Goal: Task Accomplishment & Management: Manage account settings

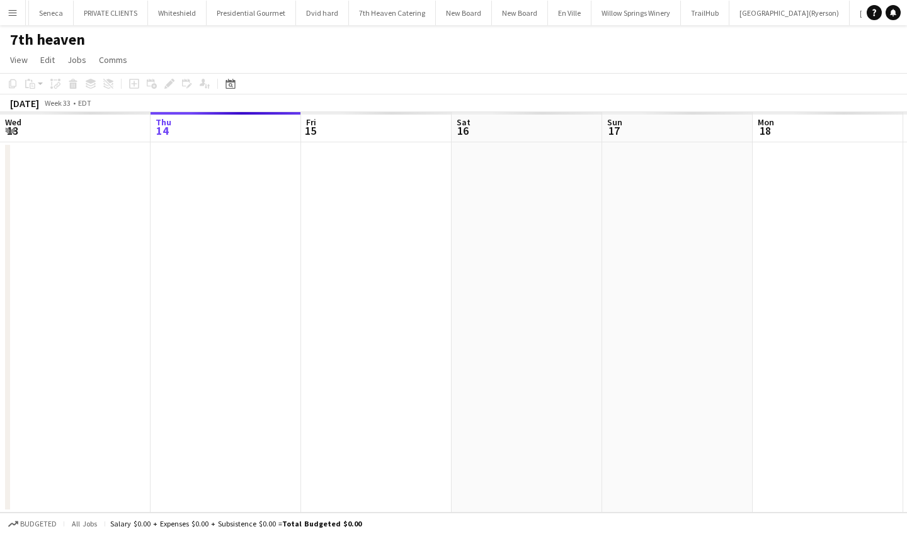
scroll to position [0, 357]
click at [9, 16] on app-icon "Menu" at bounding box center [13, 13] width 10 height 10
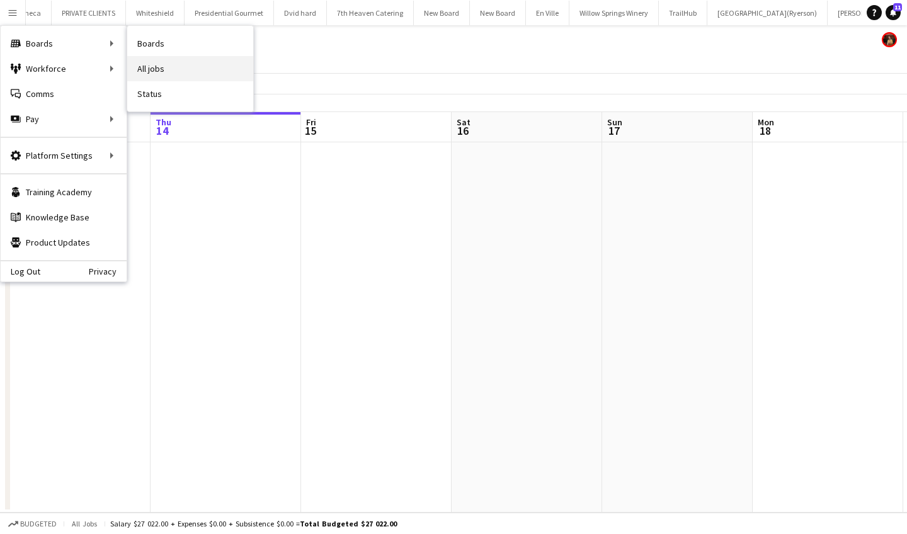
click at [185, 65] on link "All jobs" at bounding box center [190, 68] width 126 height 25
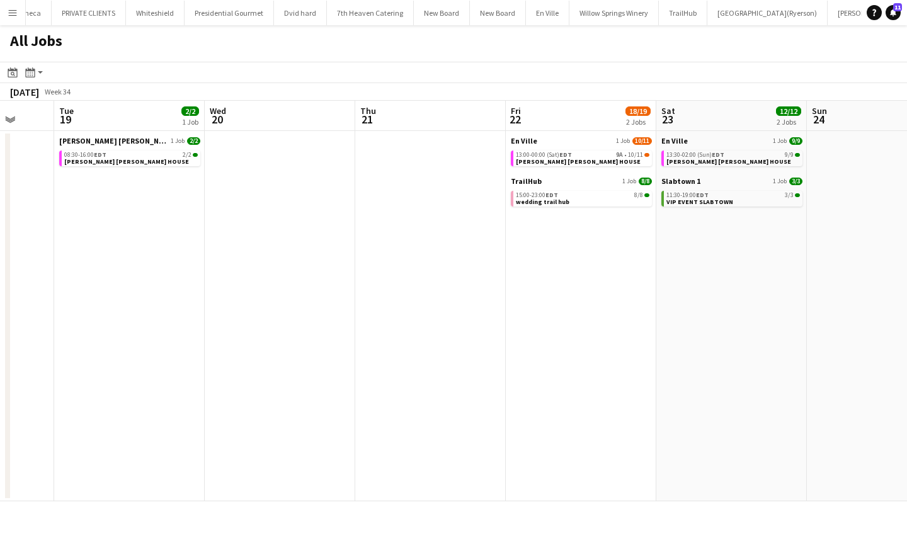
scroll to position [0, 551]
click at [583, 162] on link "13:00-00:00 (Sat) EDT 9A • 10/11 [PERSON_NAME][GEOGRAPHIC_DATA][PERSON_NAME]" at bounding box center [581, 158] width 134 height 14
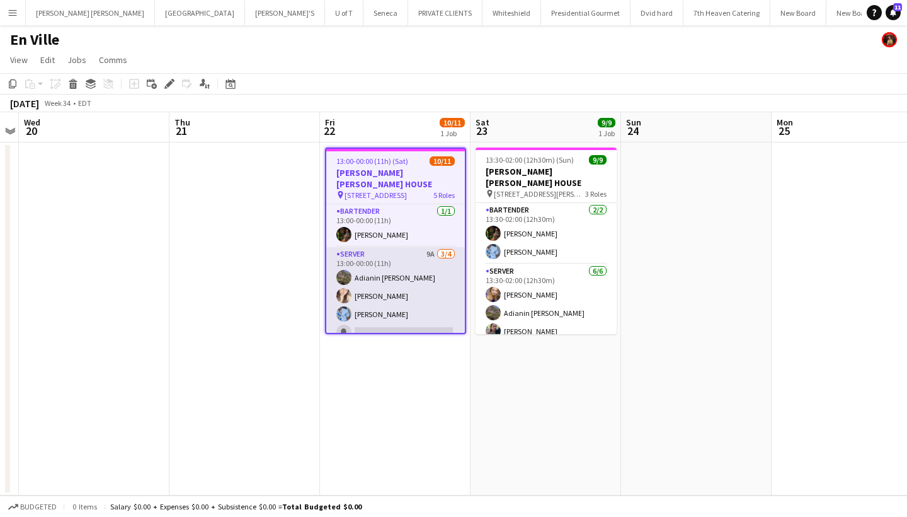
click at [403, 321] on app-card-role "SERVER 9A 3/4 13:00-00:00 (11h) Adianin Leon Dayanis Garcia Aguiar KELECHI ACHO…" at bounding box center [395, 296] width 139 height 98
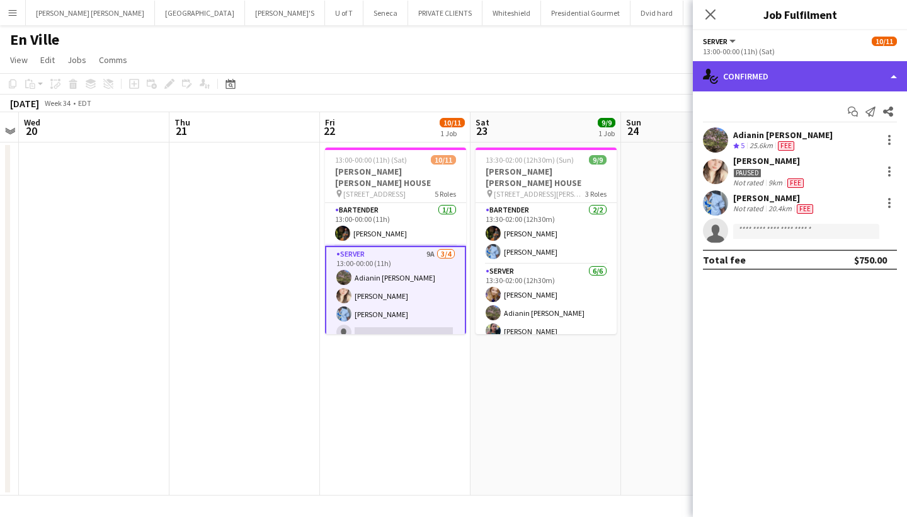
click at [827, 72] on div "single-neutral-actions-check-2 Confirmed" at bounding box center [800, 76] width 214 height 30
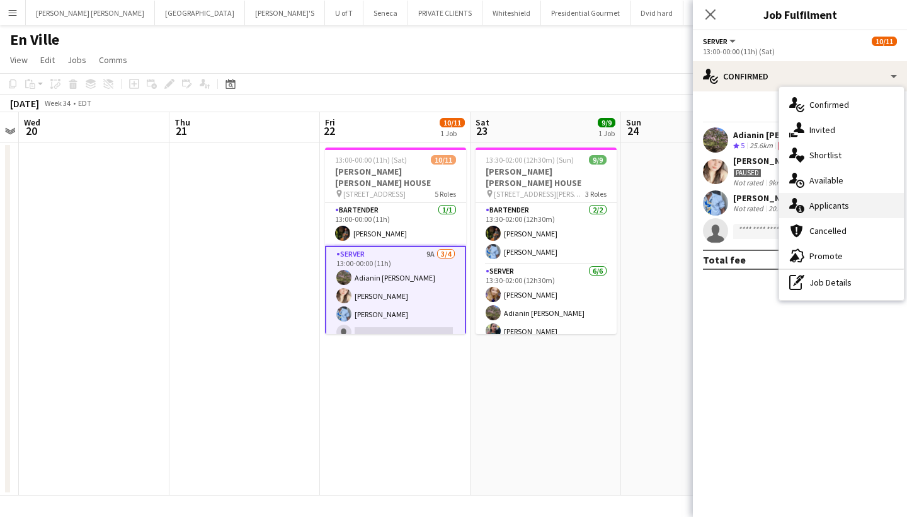
click at [836, 207] on div "single-neutral-actions-information Applicants" at bounding box center [841, 205] width 125 height 25
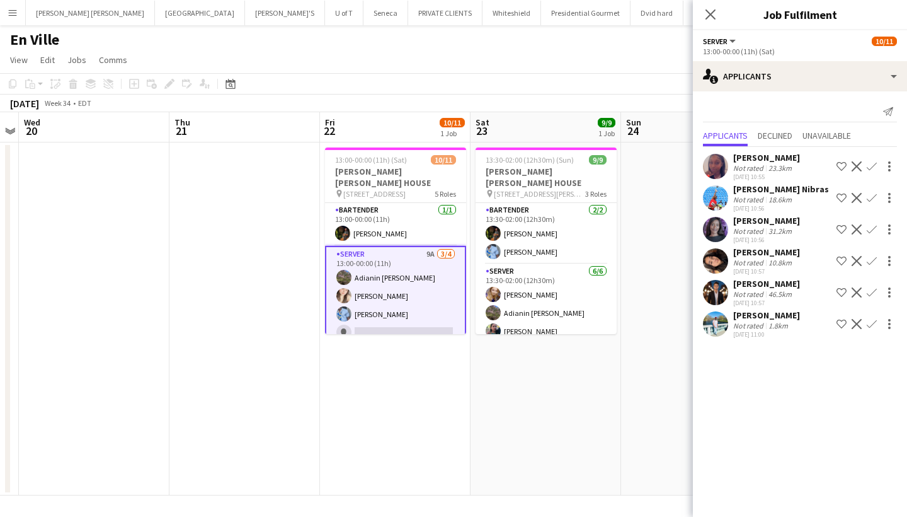
click at [384, 323] on app-card-role "SERVER 9A 3/4 13:00-00:00 (11h) Adianin Leon Dayanis Garcia Aguiar KELECHI ACHO…" at bounding box center [395, 296] width 141 height 100
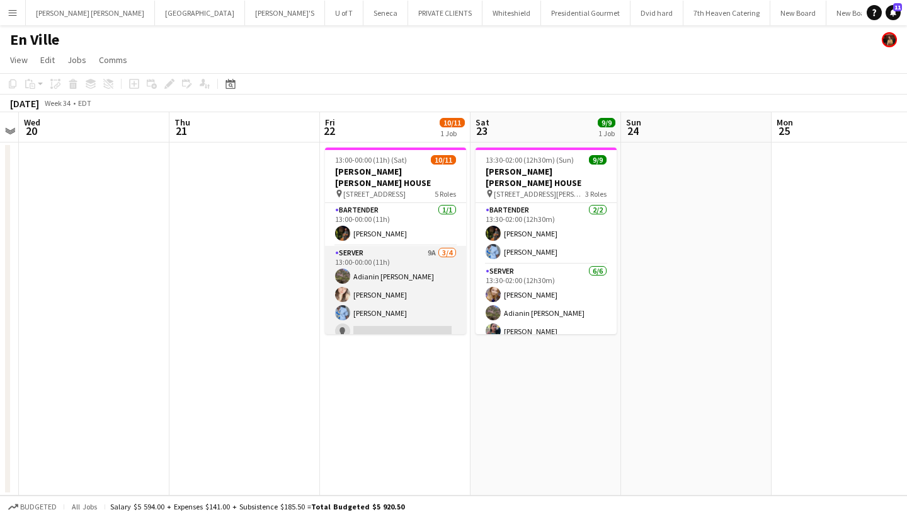
click at [384, 323] on app-card-role "SERVER 9A 3/4 13:00-00:00 (11h) Adianin Leon Dayanis Garcia Aguiar KELECHI ACHO…" at bounding box center [395, 295] width 141 height 98
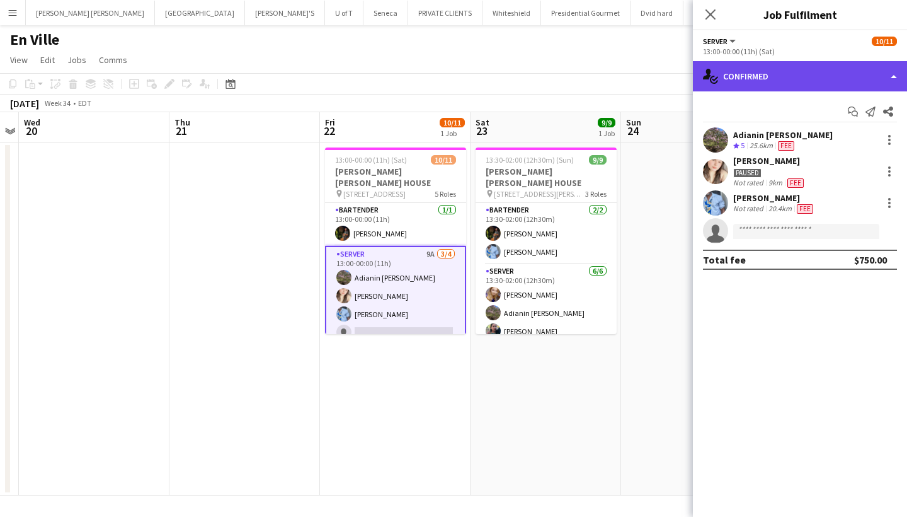
click at [845, 79] on div "single-neutral-actions-check-2 Confirmed" at bounding box center [800, 76] width 214 height 30
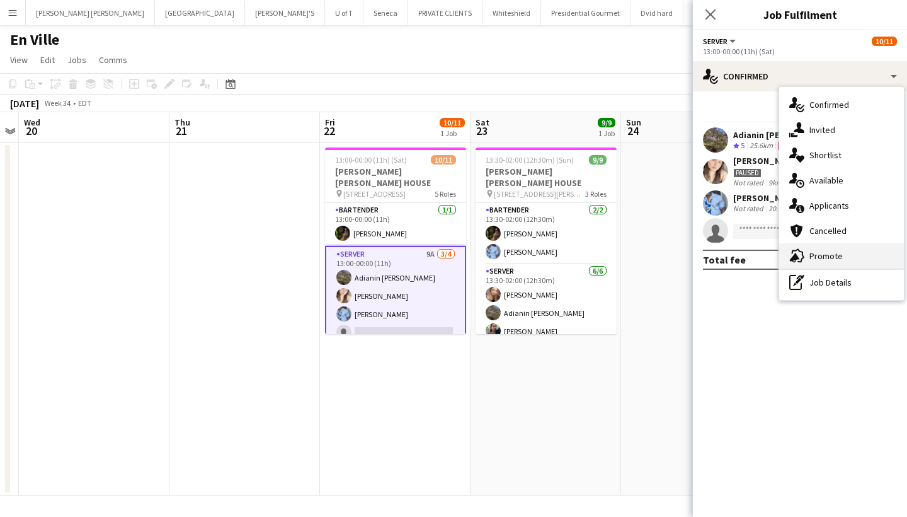
click at [828, 260] on div "advertising-megaphone Promote" at bounding box center [841, 255] width 125 height 25
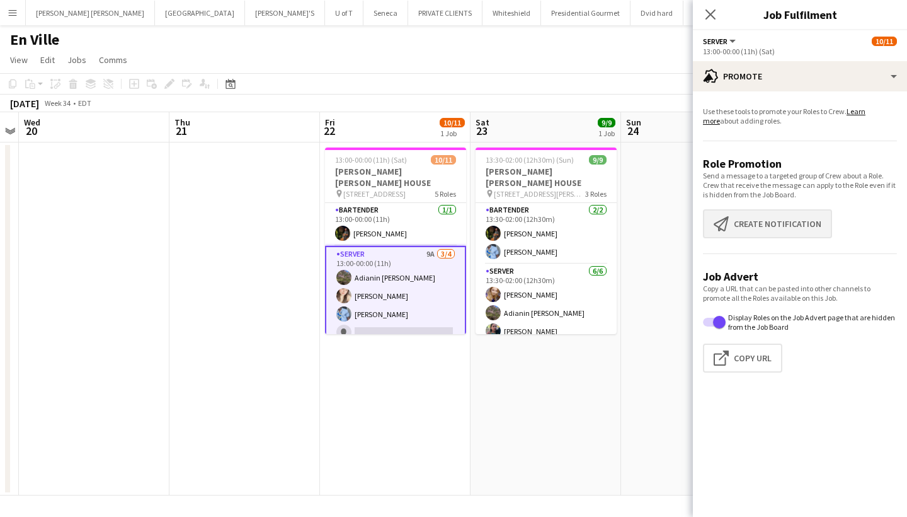
click at [789, 221] on button "Create notification Create notification" at bounding box center [767, 223] width 129 height 29
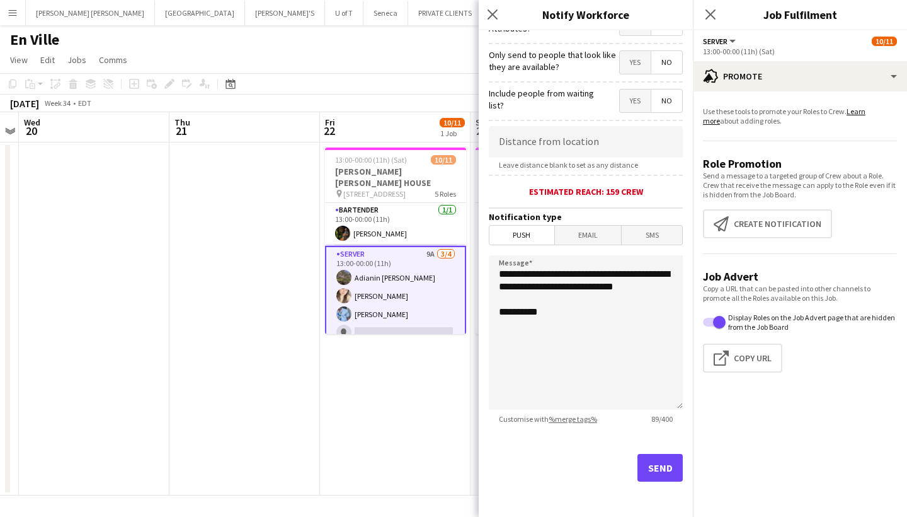
scroll to position [177, 0]
click at [669, 470] on button "Send" at bounding box center [660, 468] width 45 height 28
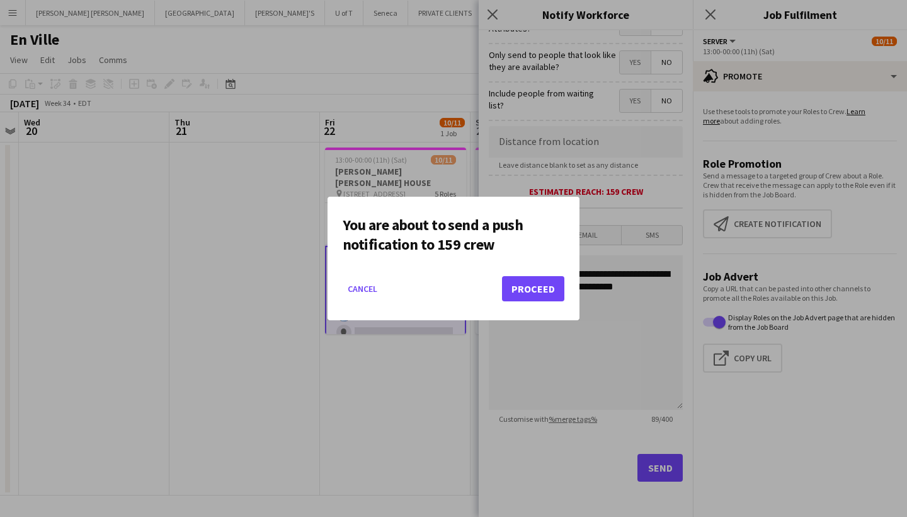
click at [544, 289] on button "Proceed" at bounding box center [533, 288] width 62 height 25
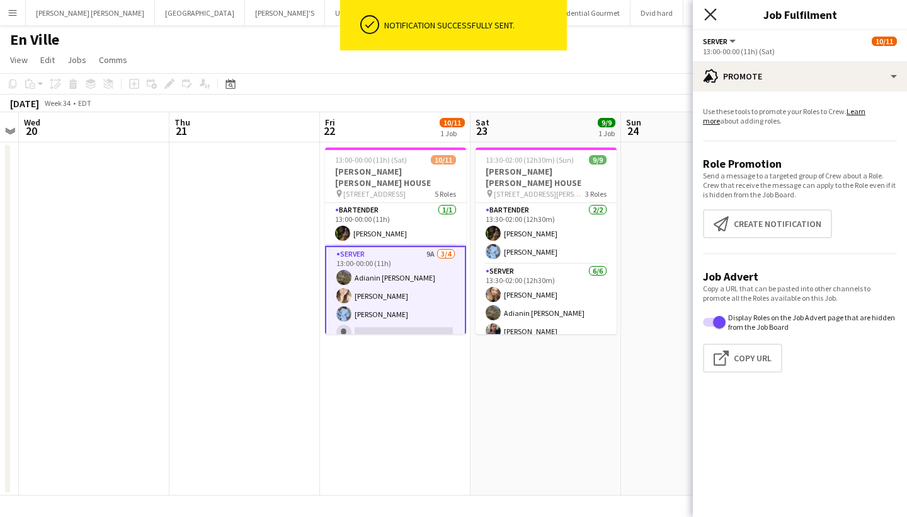
click at [711, 9] on icon "Close pop-in" at bounding box center [710, 14] width 12 height 12
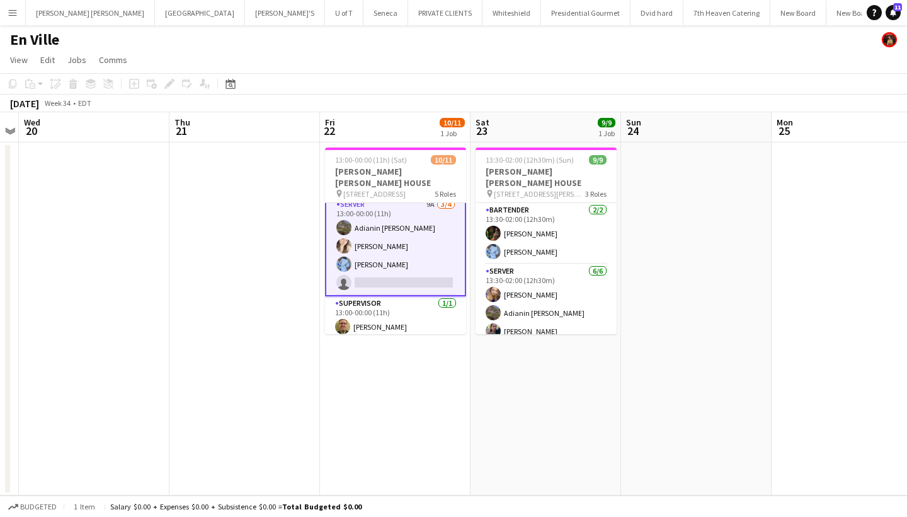
scroll to position [36, 0]
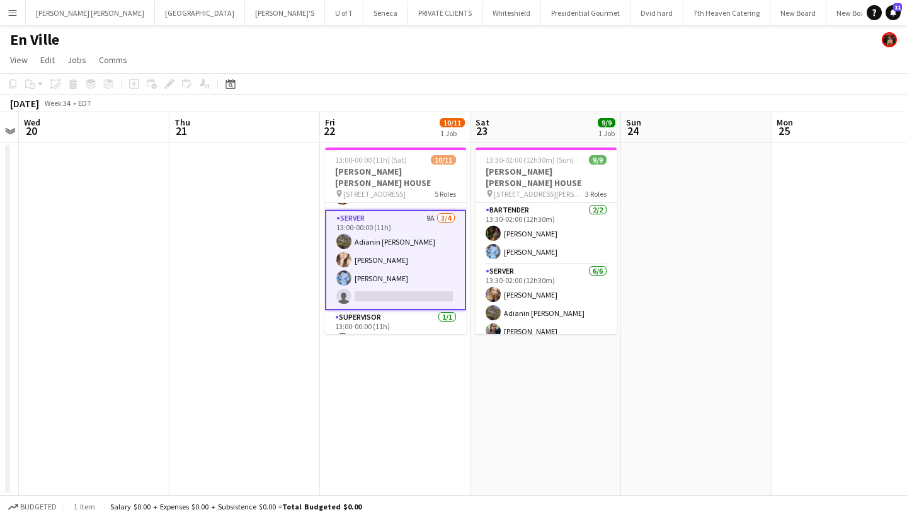
click at [375, 286] on app-card-role "SERVER 9A 3/4 13:00-00:00 (11h) Adianin Leon Dayanis Garcia Aguiar KELECHI ACHO…" at bounding box center [395, 260] width 141 height 100
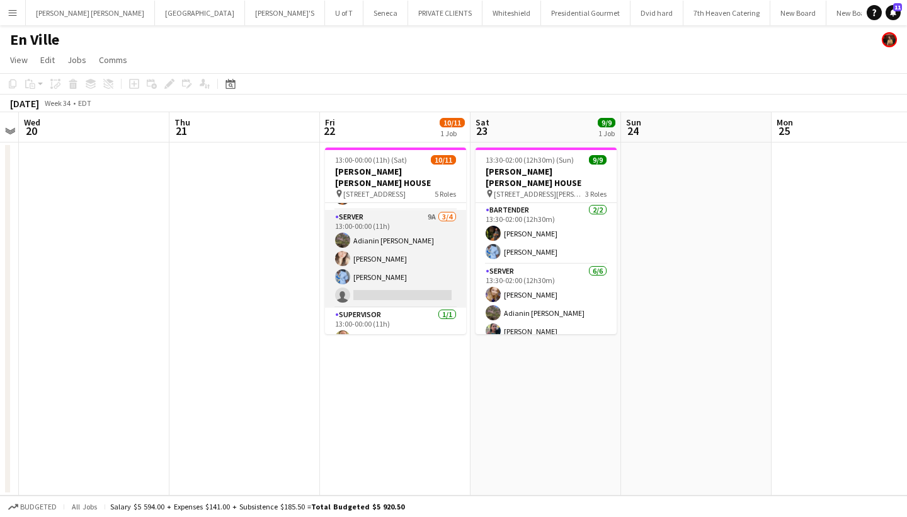
click at [375, 286] on app-card-role "SERVER 9A 3/4 13:00-00:00 (11h) Adianin Leon Dayanis Garcia Aguiar KELECHI ACHO…" at bounding box center [395, 259] width 141 height 98
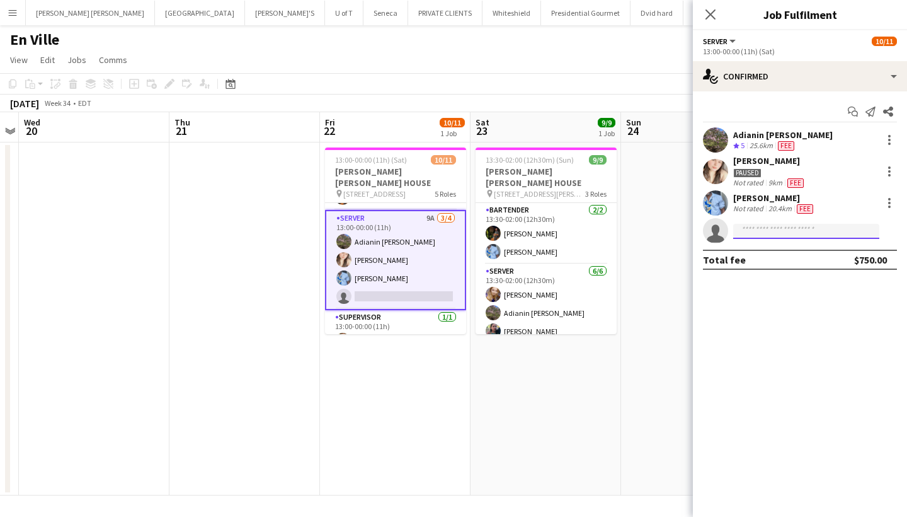
click at [813, 228] on input at bounding box center [806, 231] width 146 height 15
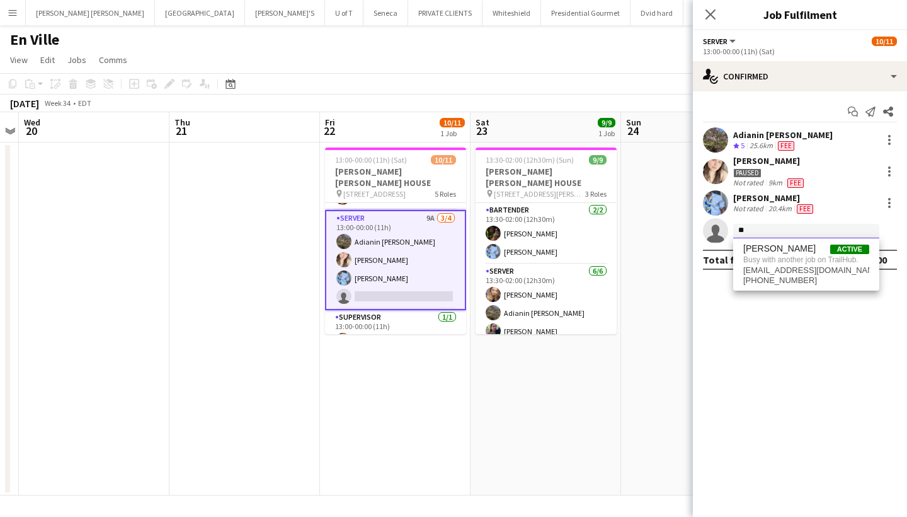
type input "*"
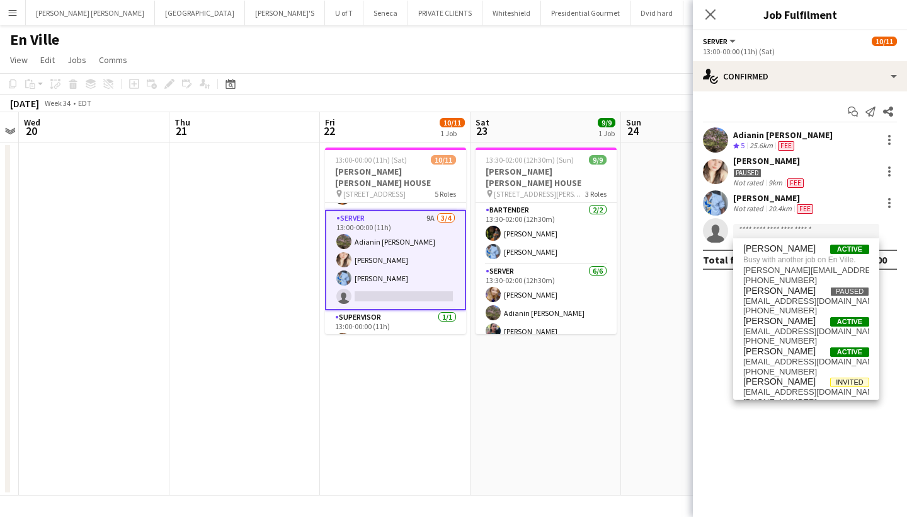
click at [12, 14] on app-icon "Menu" at bounding box center [13, 13] width 10 height 10
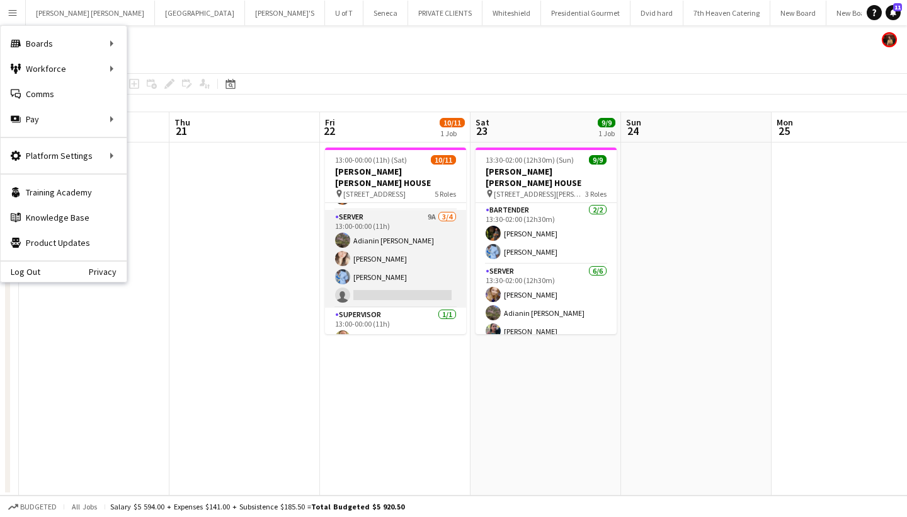
click at [425, 287] on app-card-role "SERVER 9A 3/4 13:00-00:00 (11h) Adianin Leon Dayanis Garcia Aguiar KELECHI ACHO…" at bounding box center [395, 259] width 141 height 98
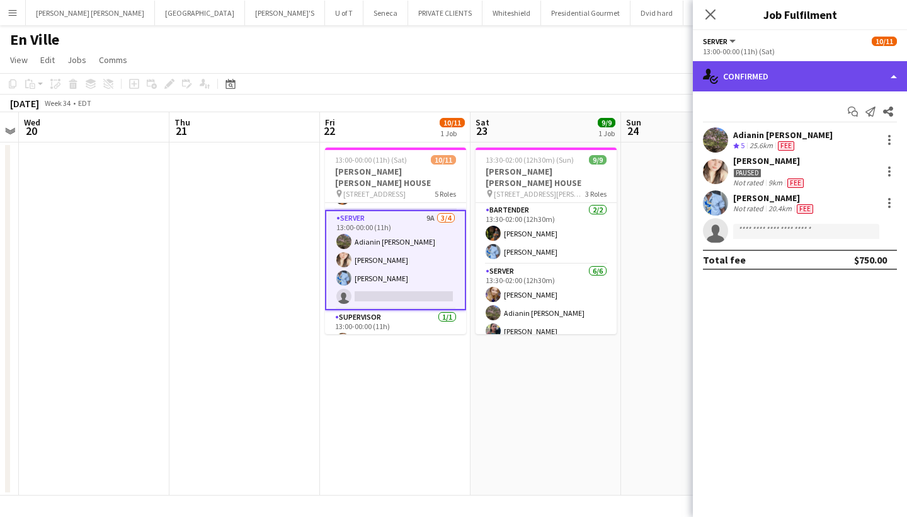
click at [797, 72] on div "single-neutral-actions-check-2 Confirmed" at bounding box center [800, 76] width 214 height 30
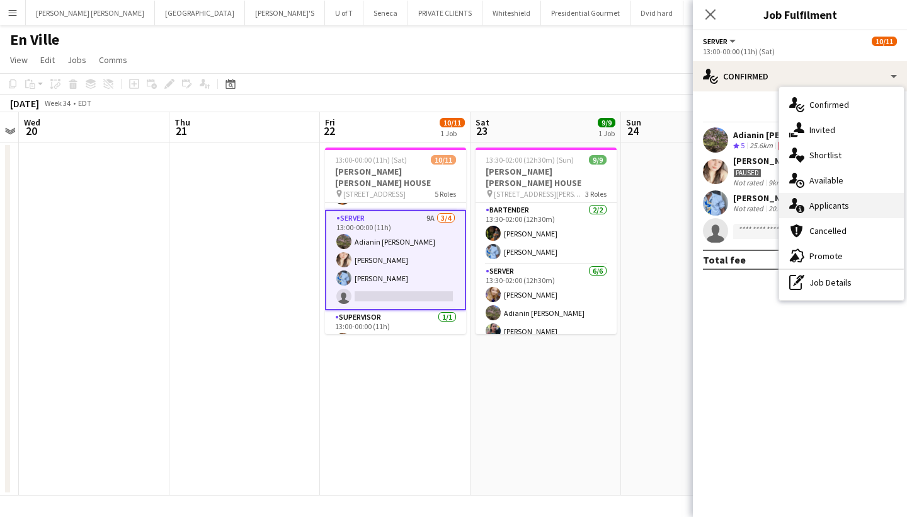
click at [843, 207] on div "single-neutral-actions-information Applicants" at bounding box center [841, 205] width 125 height 25
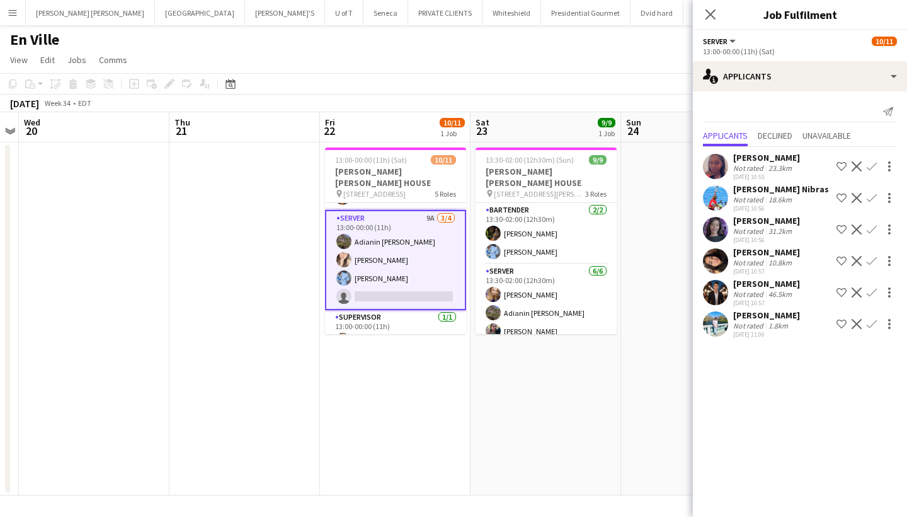
click at [857, 162] on app-icon "Decline" at bounding box center [857, 166] width 10 height 10
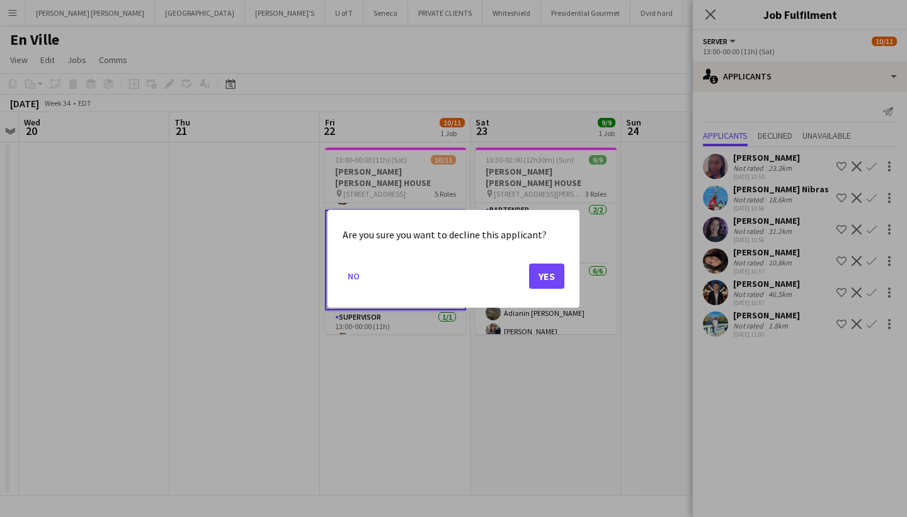
click at [554, 263] on button "Yes" at bounding box center [546, 275] width 35 height 25
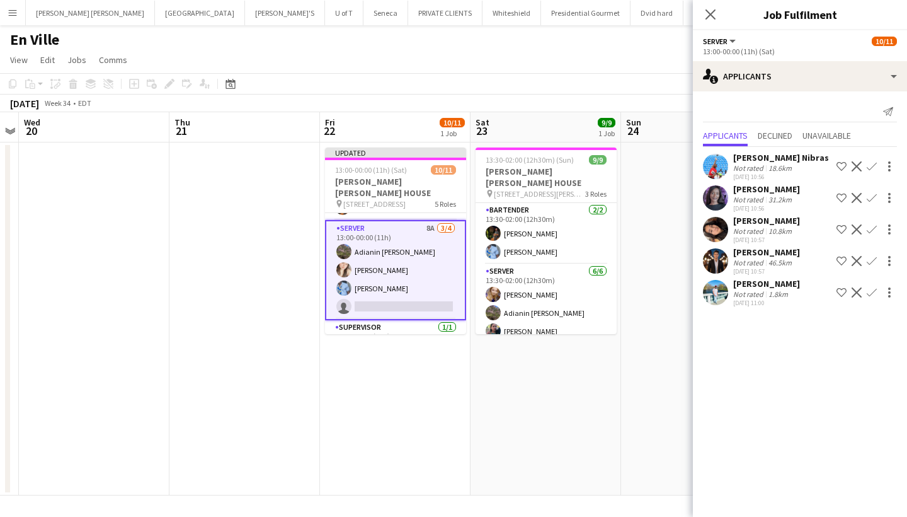
click at [858, 225] on app-icon "Decline" at bounding box center [857, 229] width 10 height 10
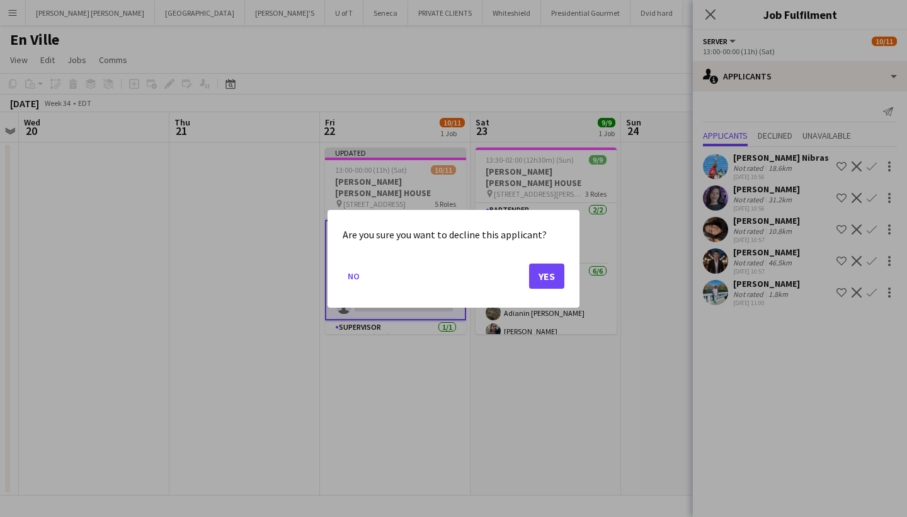
click at [549, 270] on button "Yes" at bounding box center [546, 275] width 35 height 25
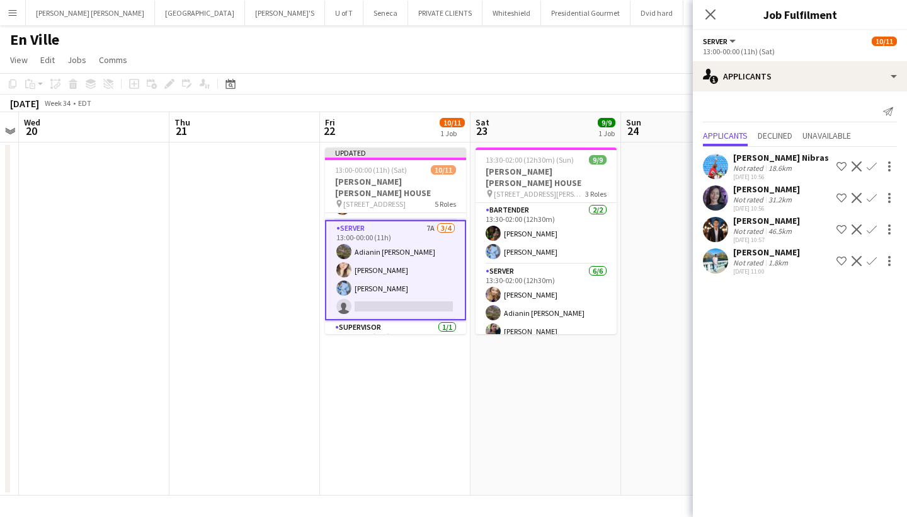
click at [391, 292] on app-card-role "SERVER 7A 3/4 13:00-00:00 (11h) Adianin Leon Dayanis Garcia Aguiar KELECHI ACHO…" at bounding box center [395, 270] width 141 height 100
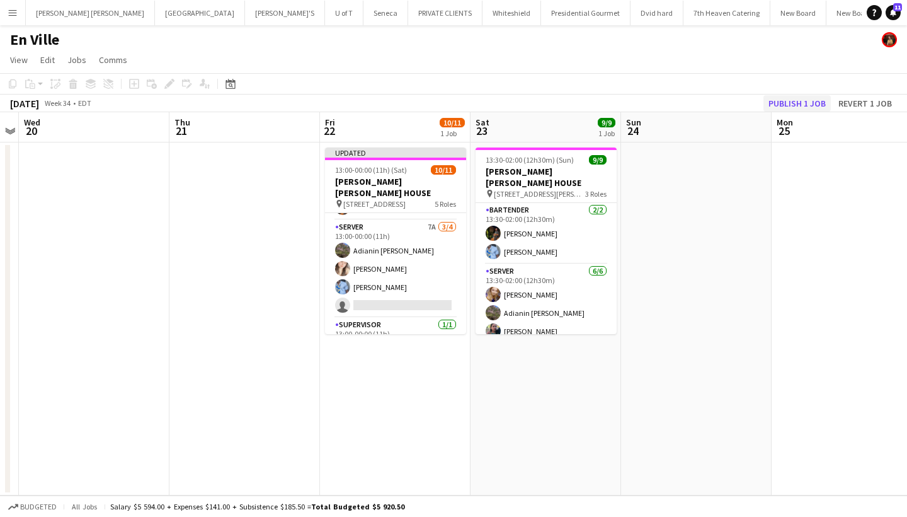
click at [789, 101] on button "Publish 1 job" at bounding box center [797, 103] width 67 height 16
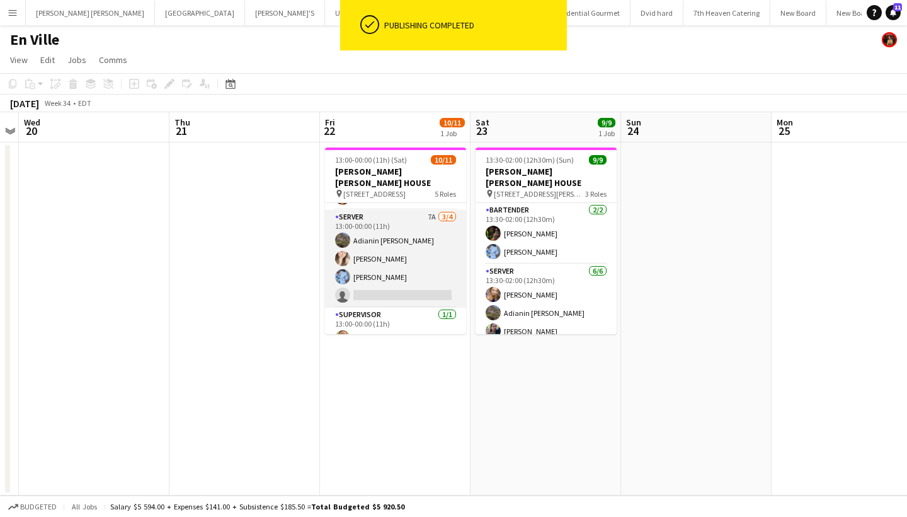
click at [383, 282] on app-card-role "SERVER 7A 3/4 13:00-00:00 (11h) Adianin Leon Dayanis Garcia Aguiar KELECHI ACHO…" at bounding box center [395, 259] width 141 height 98
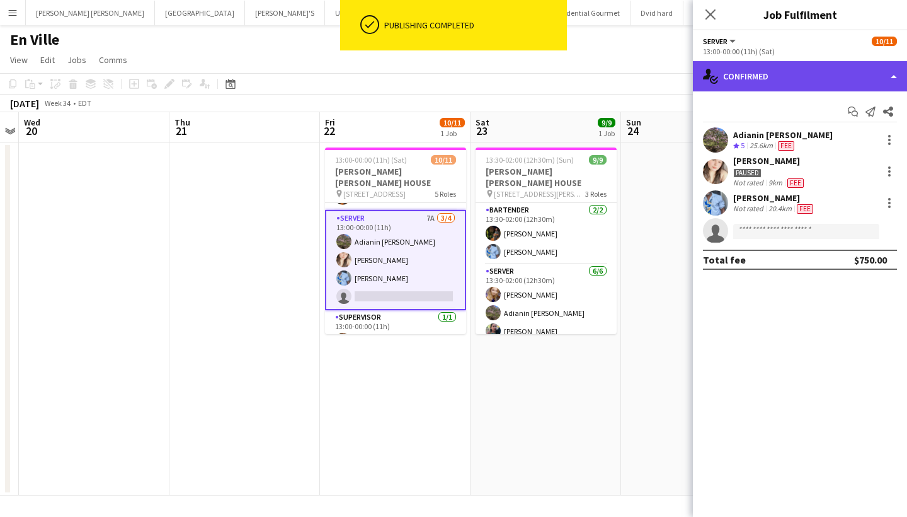
click at [813, 69] on div "single-neutral-actions-check-2 Confirmed" at bounding box center [800, 76] width 214 height 30
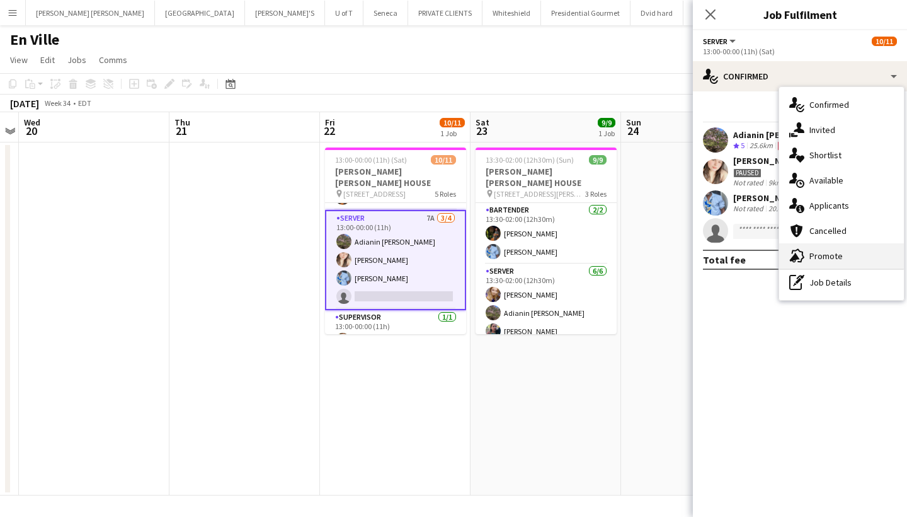
click at [815, 248] on div "advertising-megaphone Promote" at bounding box center [841, 255] width 125 height 25
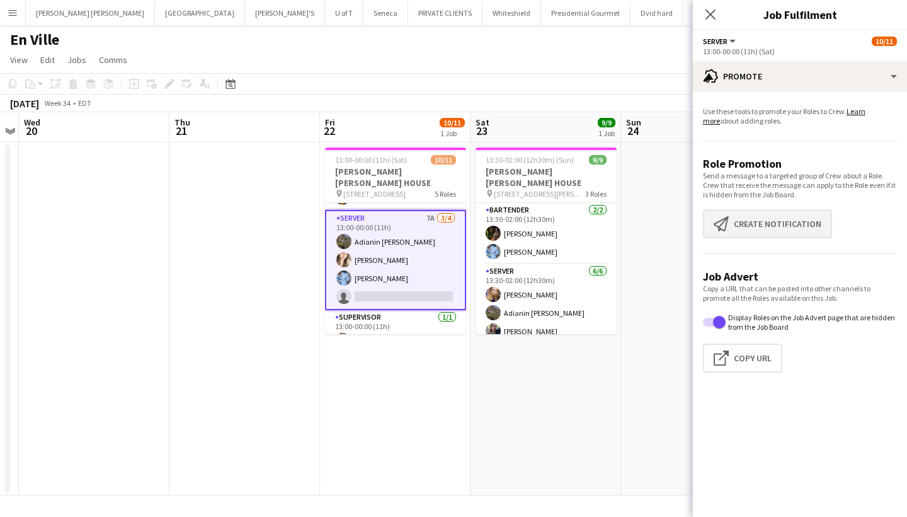
click at [784, 218] on button "Create notification Create notification" at bounding box center [767, 223] width 129 height 29
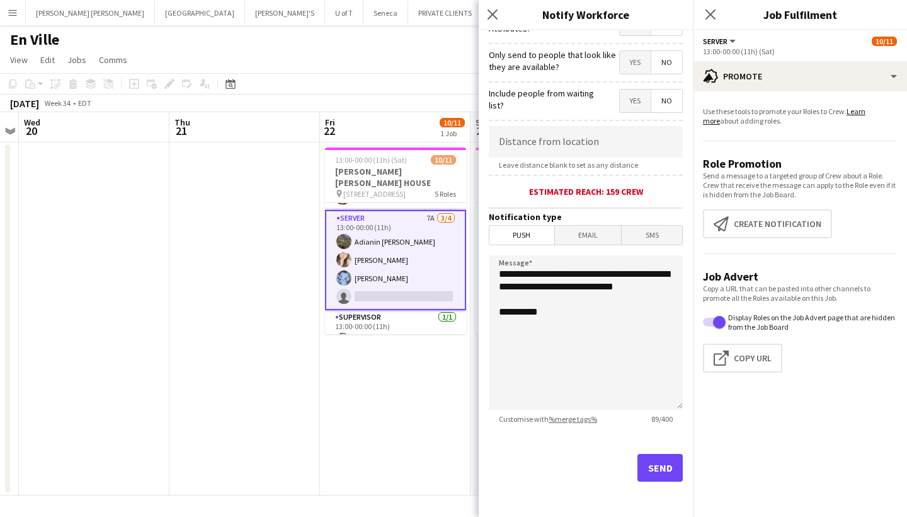
scroll to position [177, 0]
click at [654, 464] on button "Send" at bounding box center [660, 468] width 45 height 28
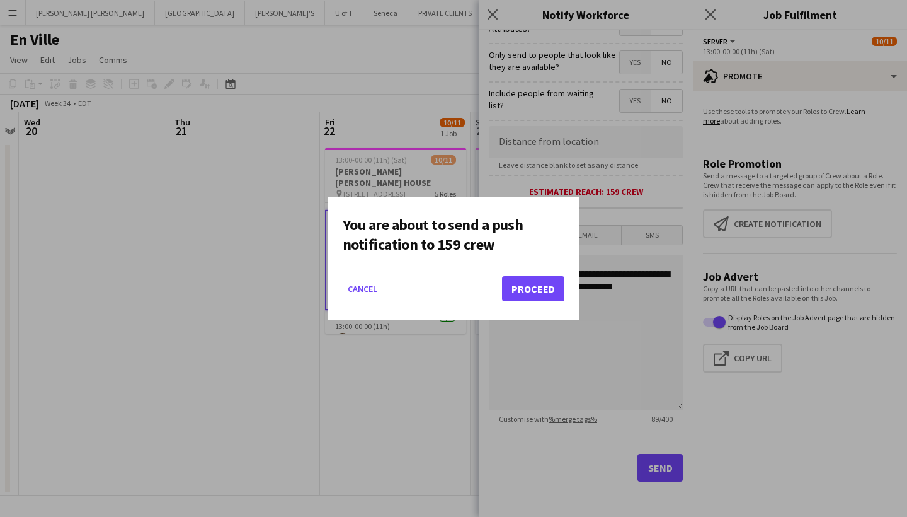
click at [532, 289] on button "Proceed" at bounding box center [533, 288] width 62 height 25
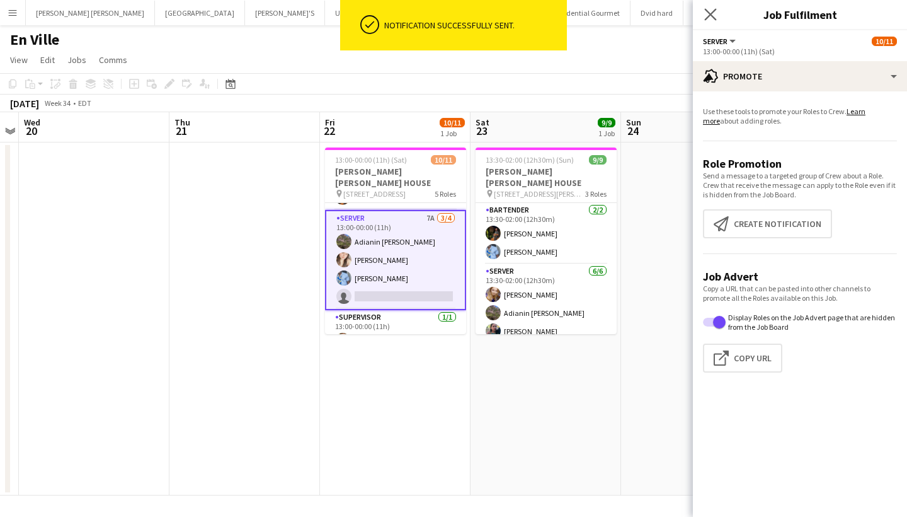
click at [705, 10] on icon "Close pop-in" at bounding box center [710, 14] width 12 height 12
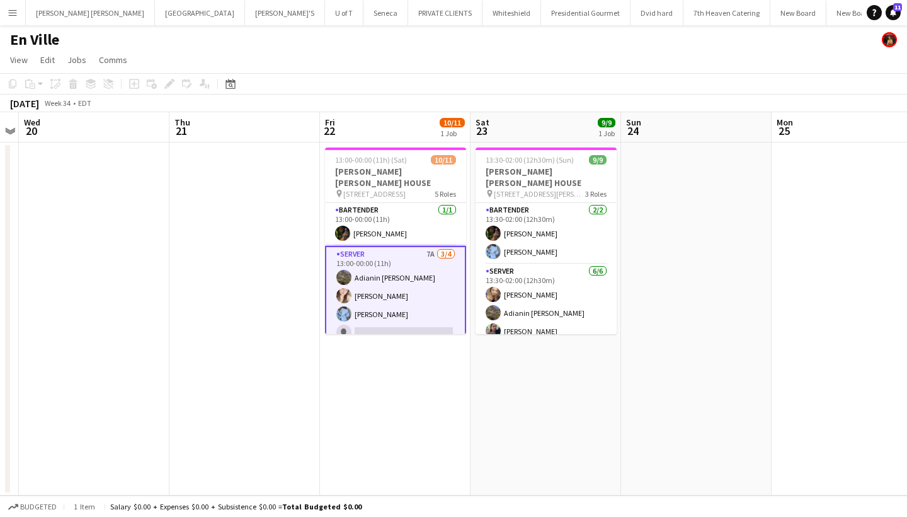
scroll to position [0, 0]
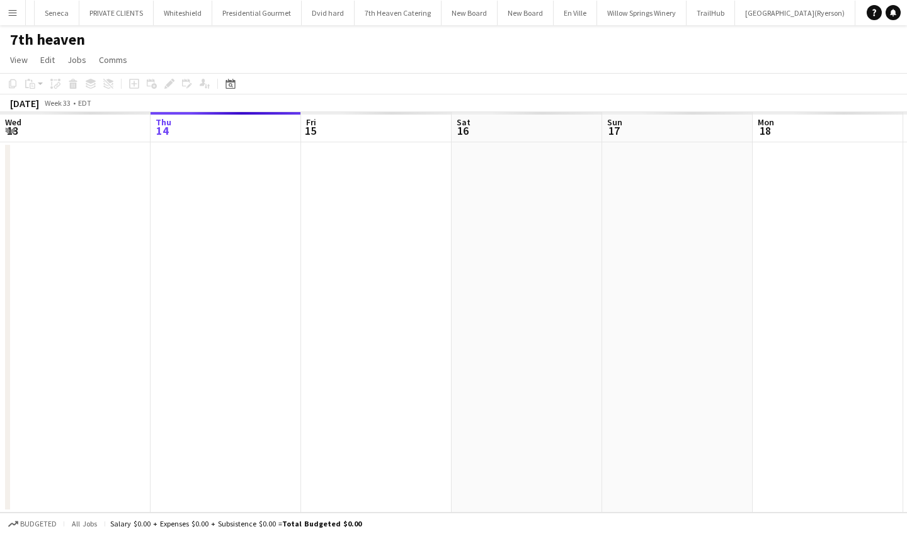
scroll to position [0, 357]
click at [3, 11] on button "Menu" at bounding box center [12, 12] width 25 height 25
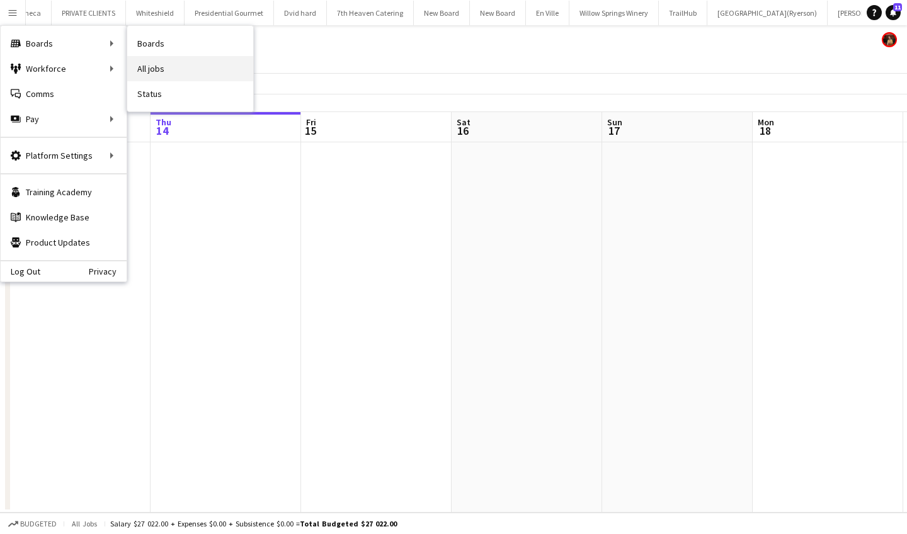
click at [176, 70] on link "All jobs" at bounding box center [190, 68] width 126 height 25
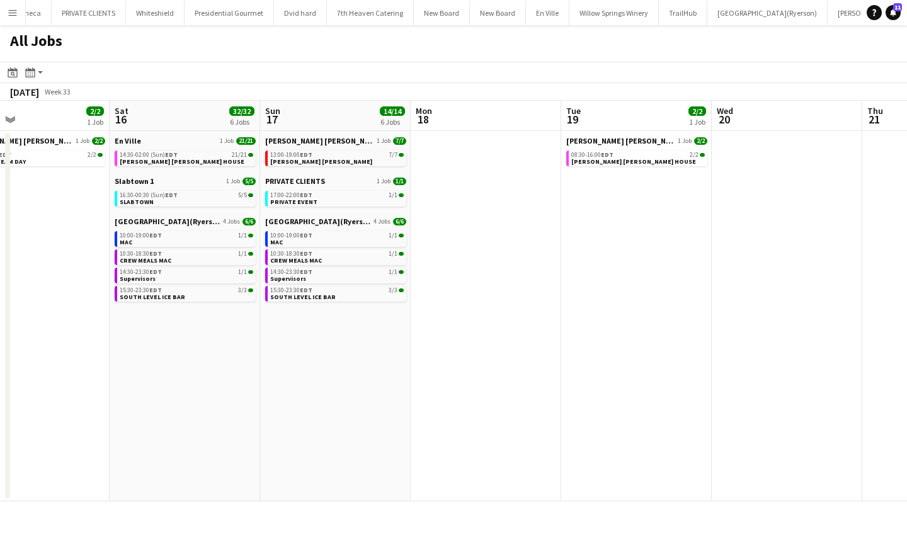
scroll to position [0, 359]
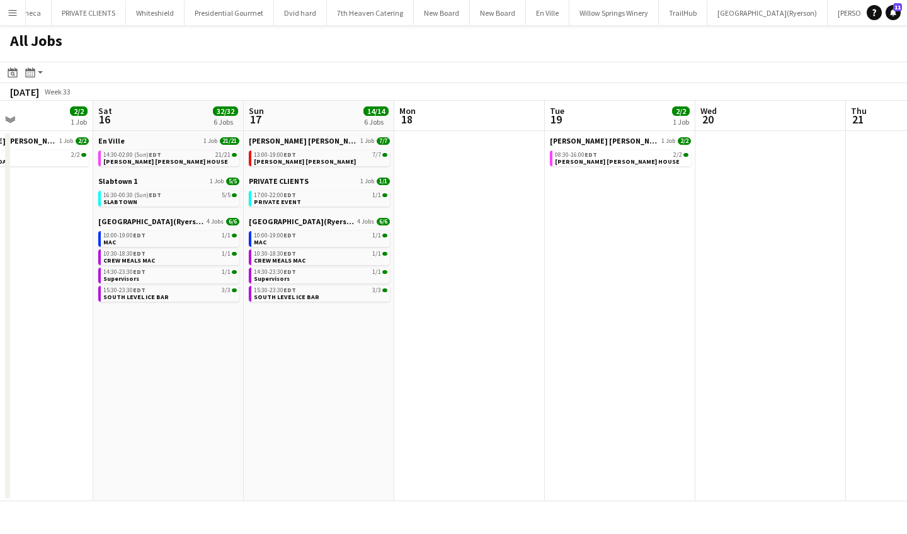
click at [481, 335] on app-date-cell at bounding box center [469, 316] width 151 height 370
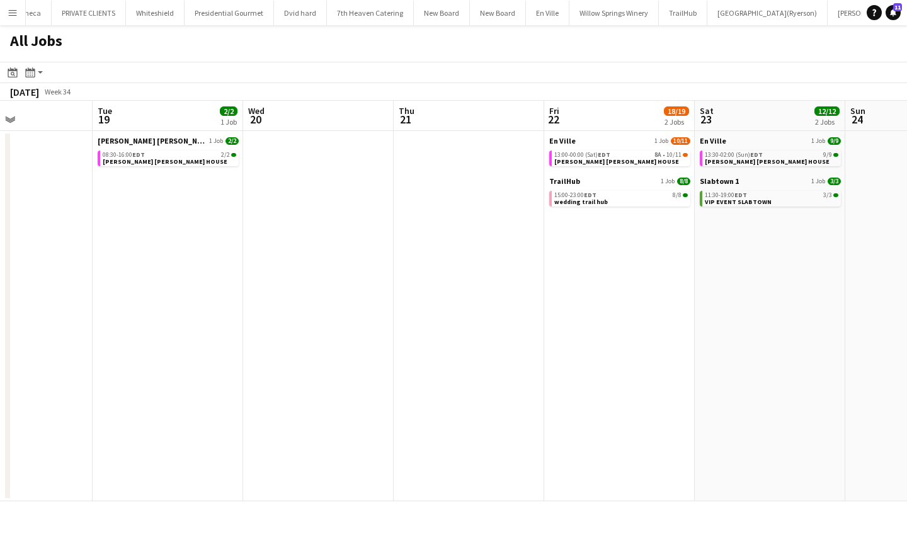
scroll to position [0, 511]
click at [602, 164] on span "[PERSON_NAME] [PERSON_NAME] HOUSE" at bounding box center [615, 162] width 125 height 8
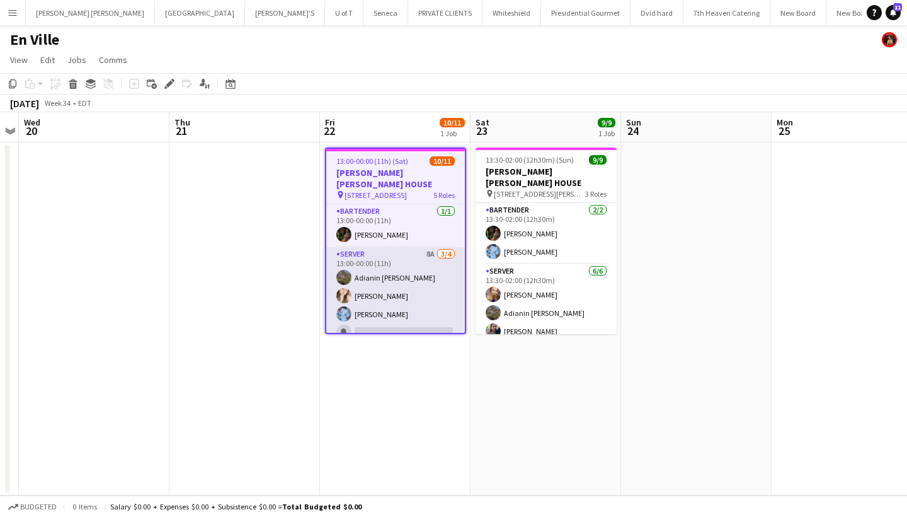
click at [406, 320] on app-card-role "SERVER 8A 3/4 13:00-00:00 (11h) Adianin Leon Dayanis Garcia Aguiar KELECHI ACHO…" at bounding box center [395, 296] width 139 height 98
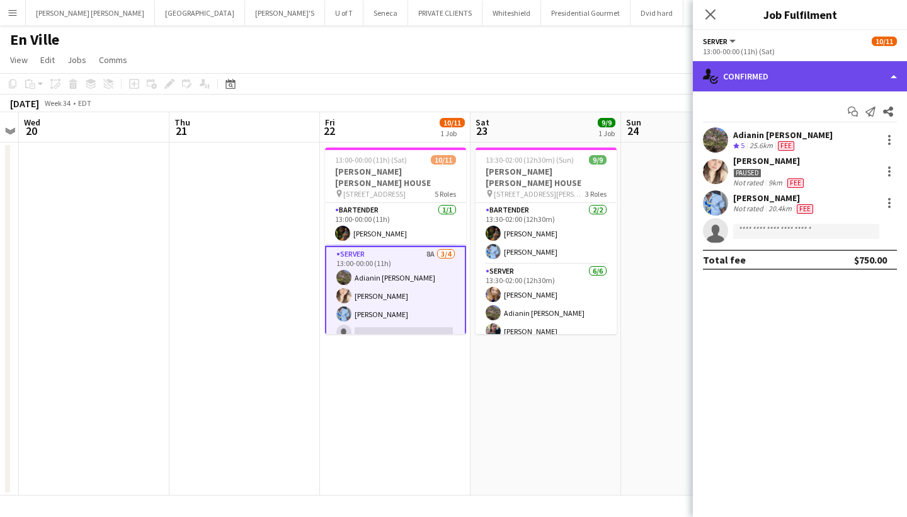
click at [834, 78] on div "single-neutral-actions-check-2 Confirmed" at bounding box center [800, 76] width 214 height 30
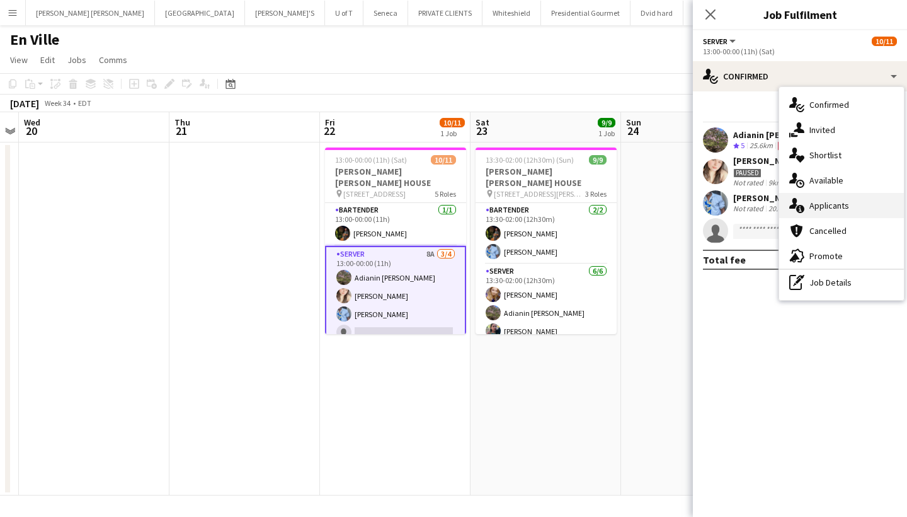
click at [835, 207] on div "single-neutral-actions-information Applicants" at bounding box center [841, 205] width 125 height 25
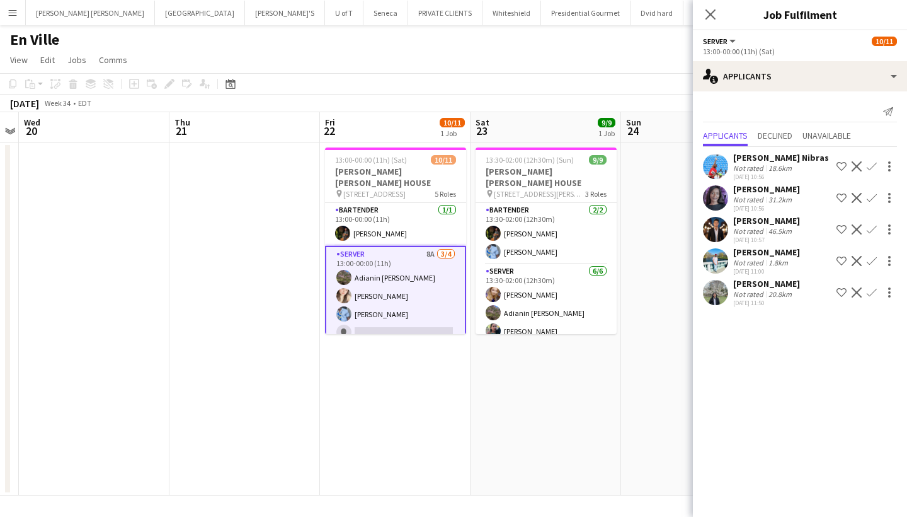
click at [875, 297] on app-icon "Confirm" at bounding box center [872, 292] width 10 height 10
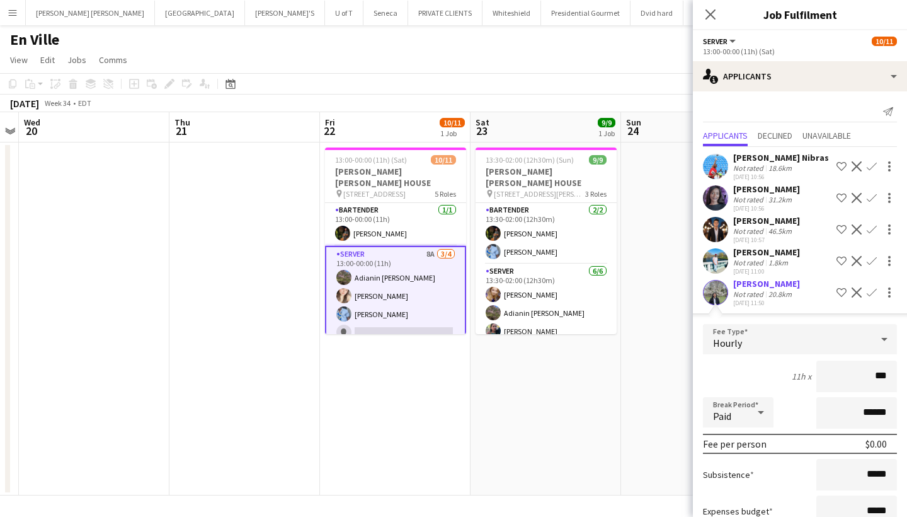
type input "**"
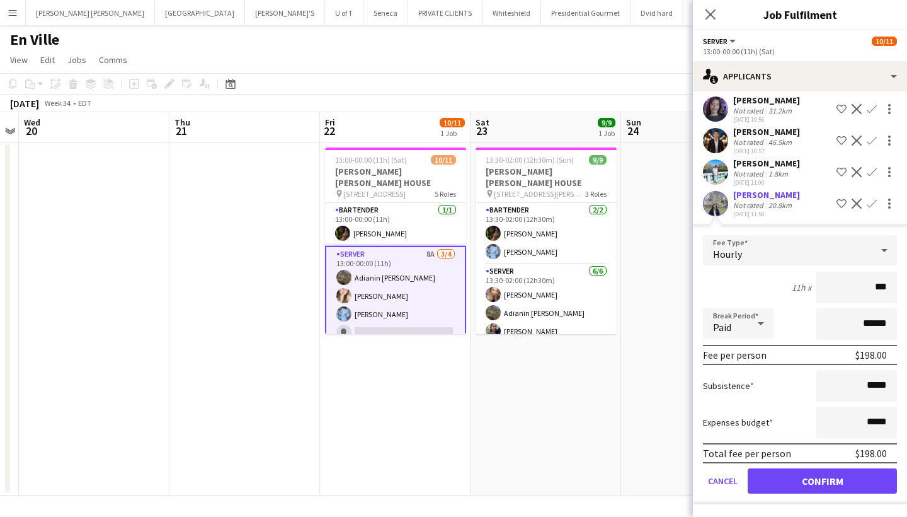
type input "***"
click at [888, 386] on input "*****" at bounding box center [857, 386] width 81 height 32
type input "**"
type input "***"
click at [835, 474] on button "Confirm" at bounding box center [822, 480] width 149 height 25
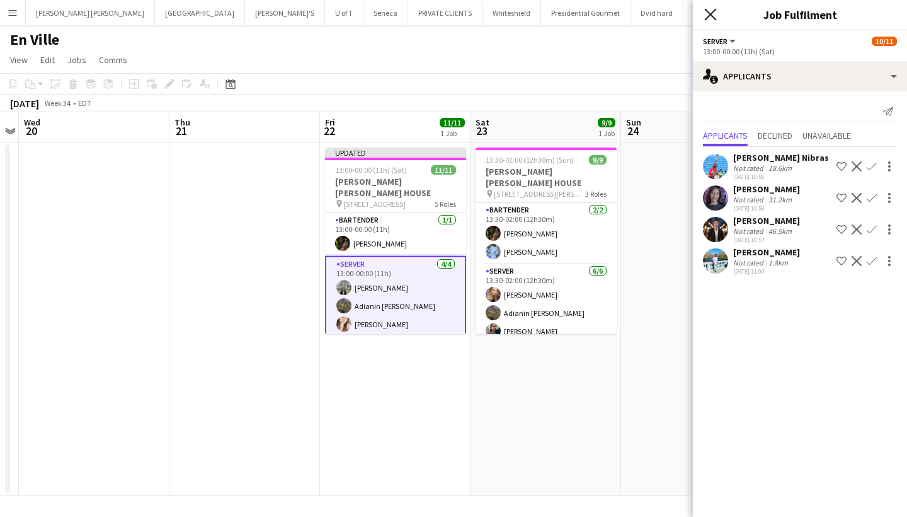
click at [708, 14] on icon "Close pop-in" at bounding box center [710, 14] width 12 height 12
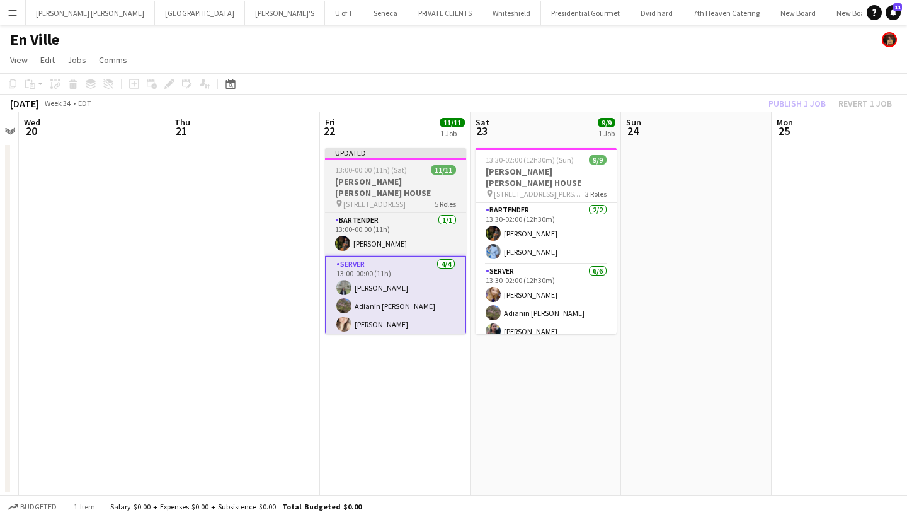
click at [428, 180] on h3 "[PERSON_NAME] [PERSON_NAME] HOUSE" at bounding box center [395, 187] width 141 height 23
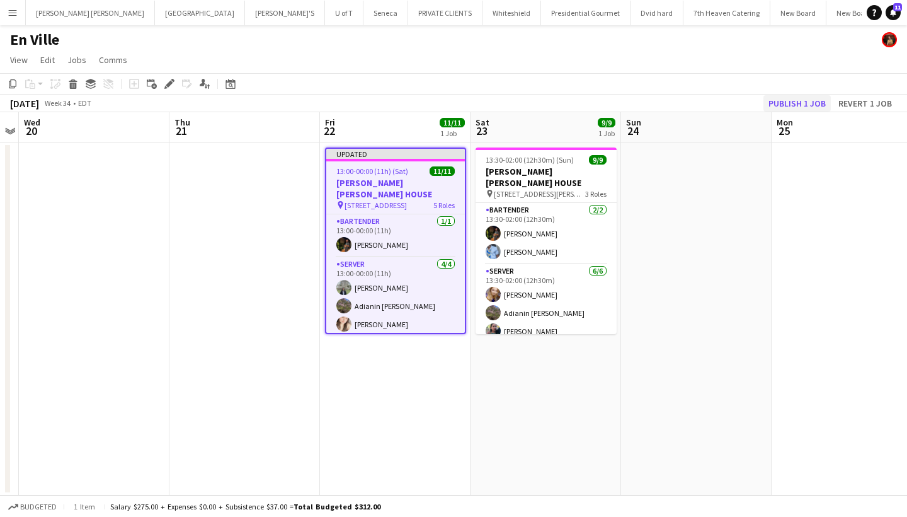
click at [801, 102] on button "Publish 1 job" at bounding box center [797, 103] width 67 height 16
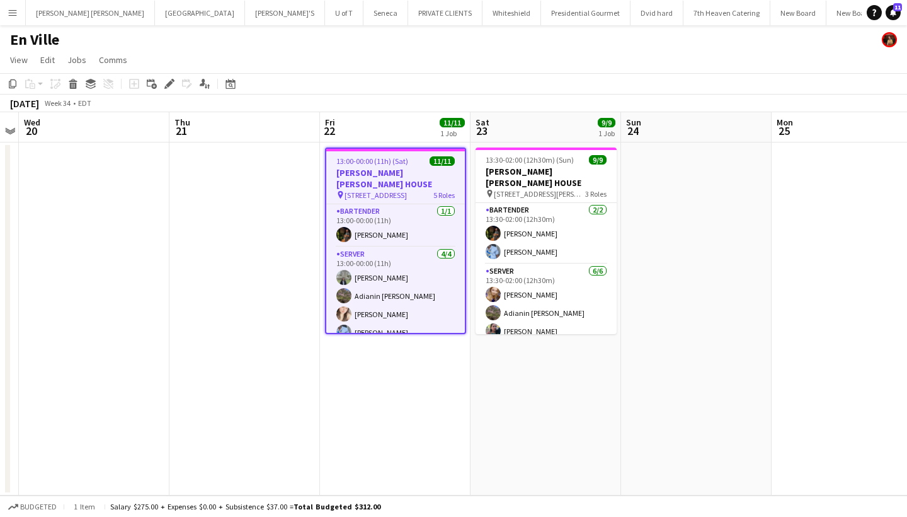
click at [16, 11] on app-icon "Menu" at bounding box center [13, 13] width 10 height 10
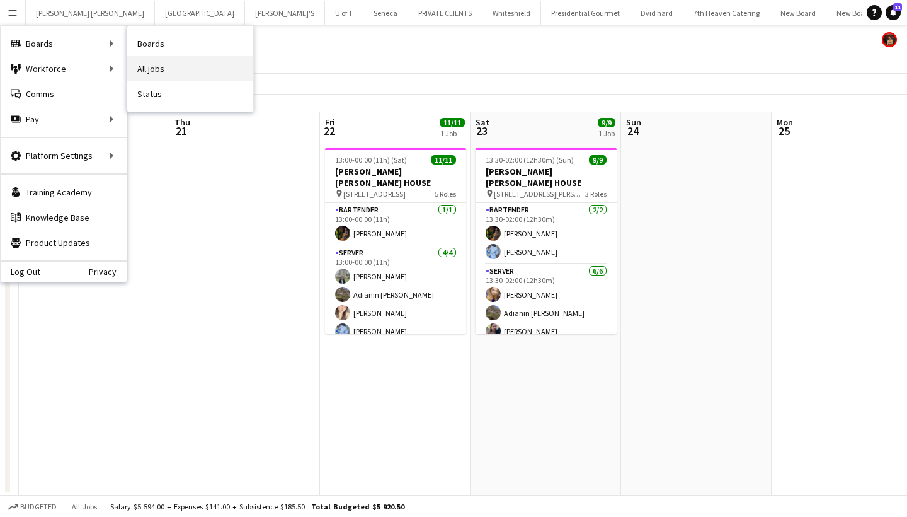
click at [191, 62] on link "All jobs" at bounding box center [190, 68] width 126 height 25
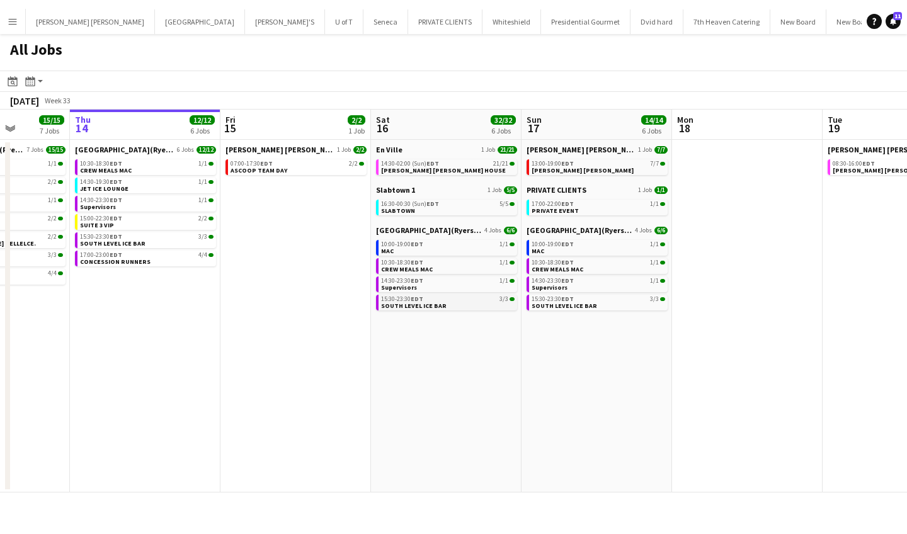
scroll to position [0, 367]
